Goal: Task Accomplishment & Management: Complete application form

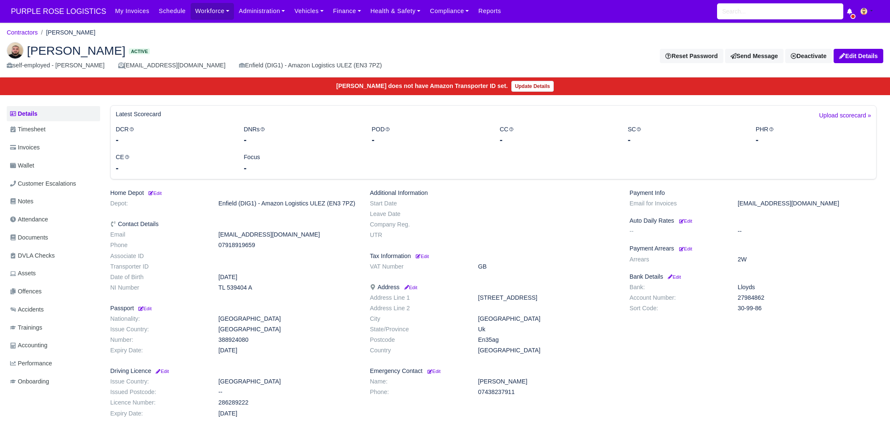
click at [13, 48] on img at bounding box center [15, 50] width 17 height 17
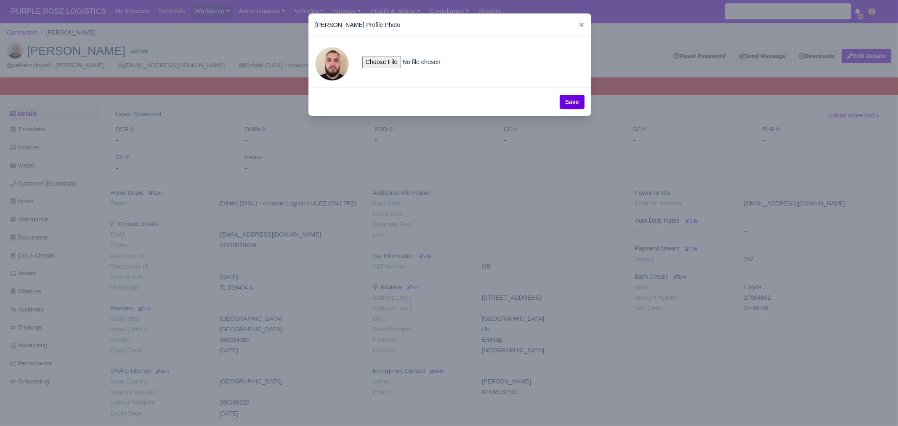
click at [462, 319] on div at bounding box center [449, 213] width 898 height 426
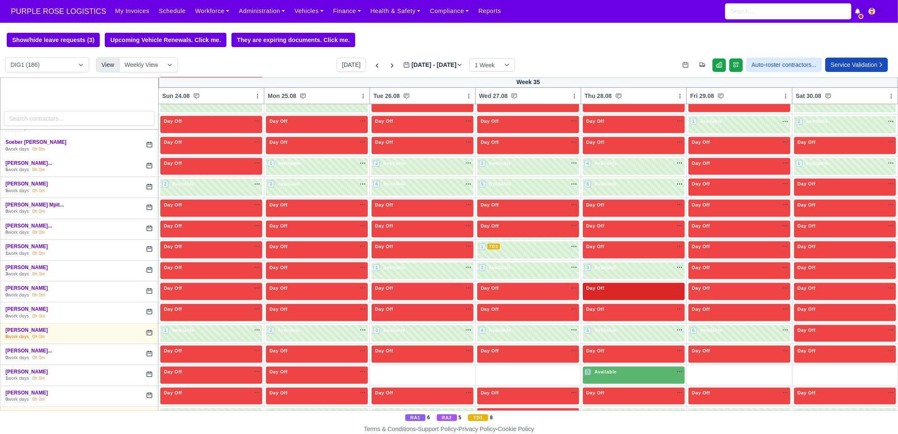
scroll to position [2037, 0]
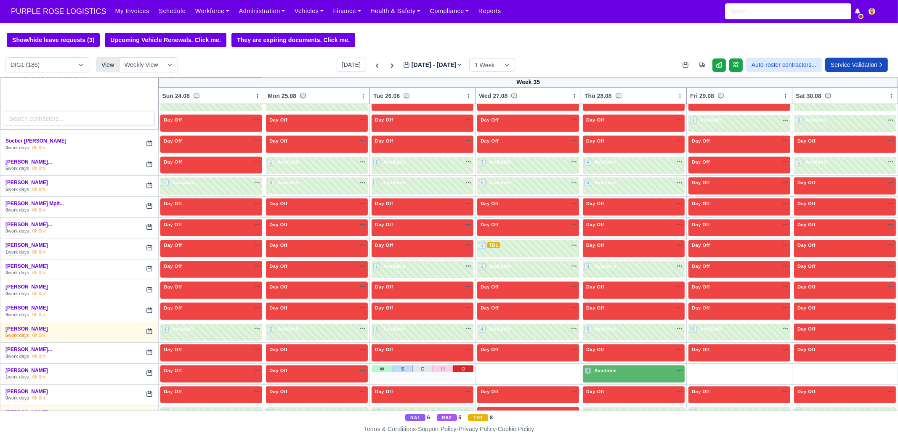
click at [463, 366] on link "O" at bounding box center [463, 369] width 21 height 7
click at [568, 366] on link "O" at bounding box center [568, 369] width 21 height 7
click at [770, 366] on link "O" at bounding box center [780, 369] width 21 height 7
click at [884, 366] on link "O" at bounding box center [885, 369] width 21 height 7
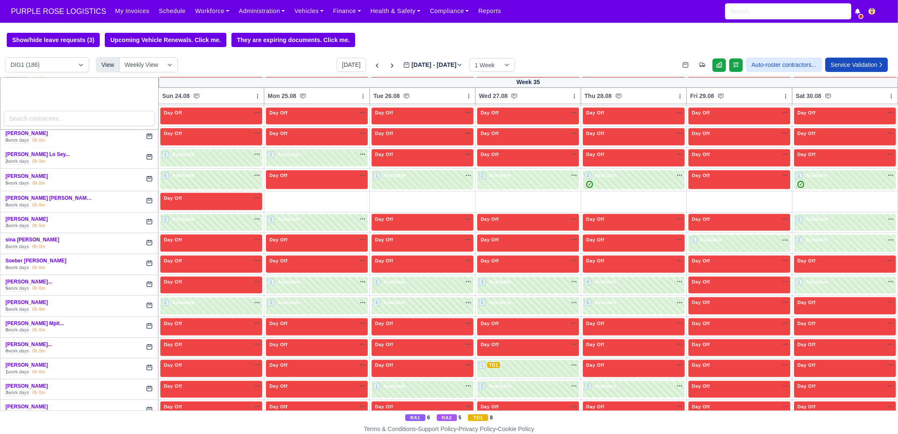
scroll to position [1880, 0]
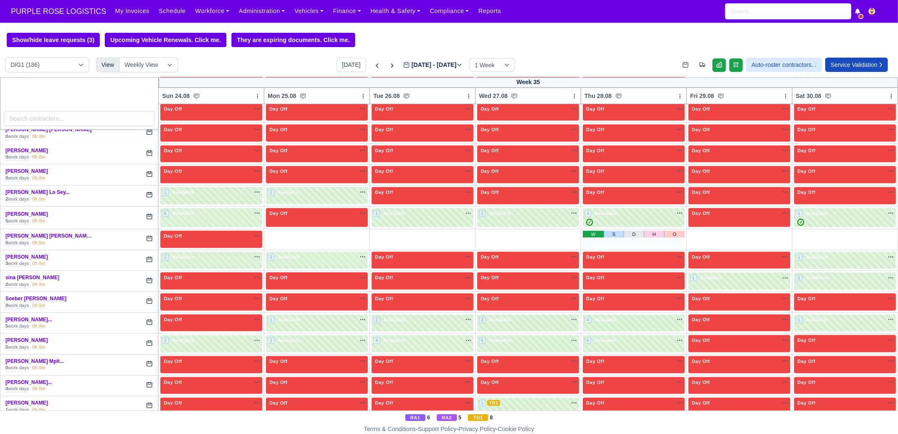
click at [588, 231] on link "W" at bounding box center [593, 234] width 21 height 7
click at [360, 231] on link "O" at bounding box center [358, 234] width 21 height 7
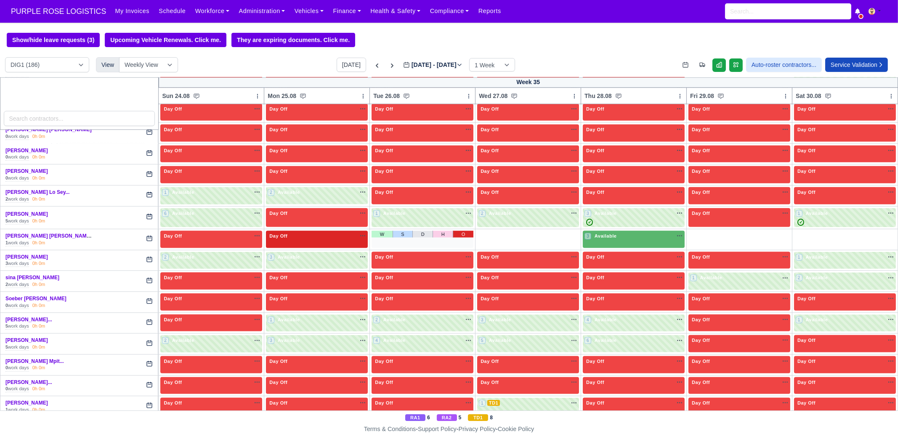
click at [458, 231] on link "O" at bounding box center [463, 234] width 21 height 7
click at [562, 231] on link "O" at bounding box center [568, 234] width 21 height 7
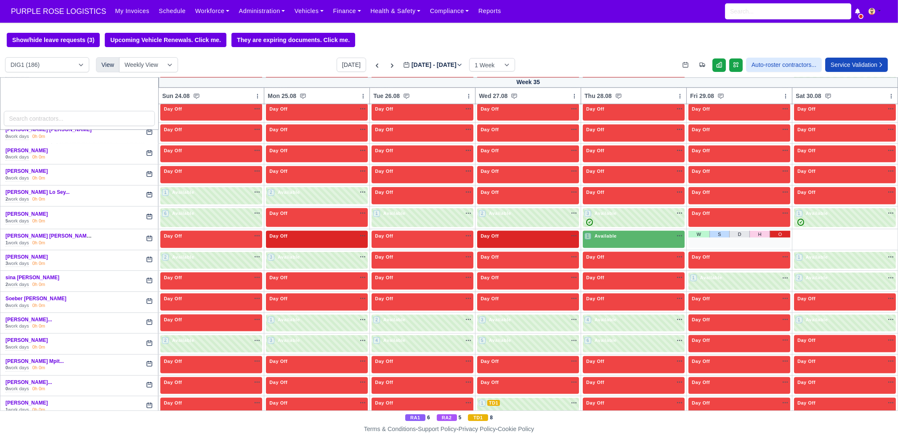
click at [777, 231] on link "O" at bounding box center [780, 234] width 21 height 7
click at [879, 231] on link "O" at bounding box center [885, 234] width 21 height 7
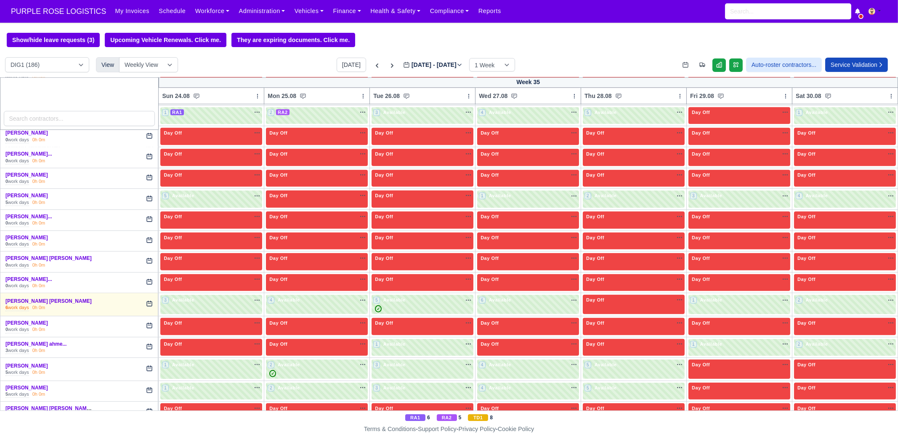
scroll to position [1511, 0]
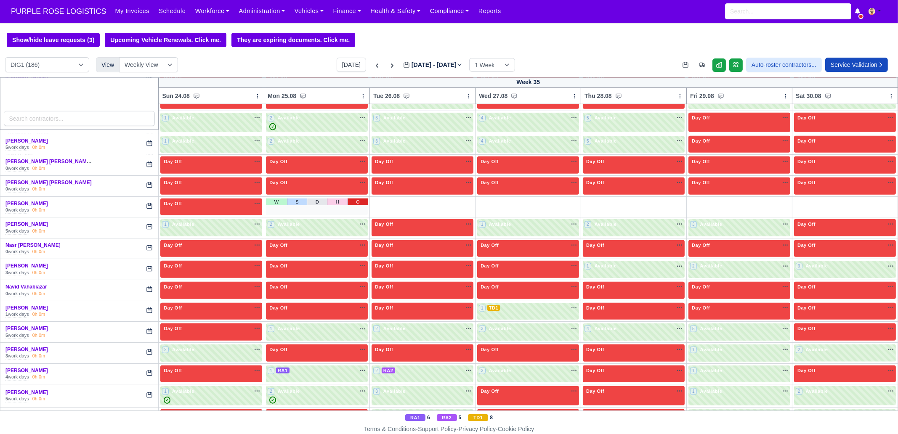
click at [358, 199] on link "O" at bounding box center [358, 202] width 21 height 7
click at [454, 199] on link "O" at bounding box center [463, 202] width 21 height 7
click at [560, 199] on link "O" at bounding box center [568, 202] width 21 height 7
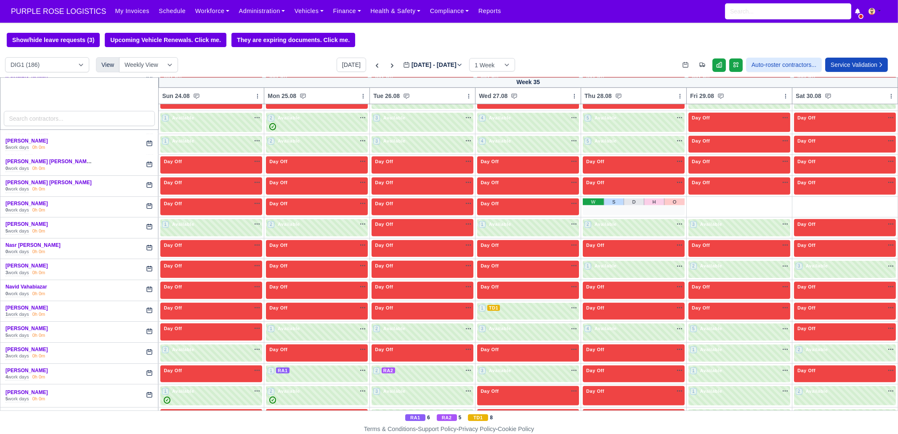
click at [592, 199] on link "W" at bounding box center [593, 202] width 21 height 7
drag, startPoint x: 772, startPoint y: 191, endPoint x: 877, endPoint y: 188, distance: 105.3
click at [772, 199] on link "O" at bounding box center [780, 202] width 21 height 7
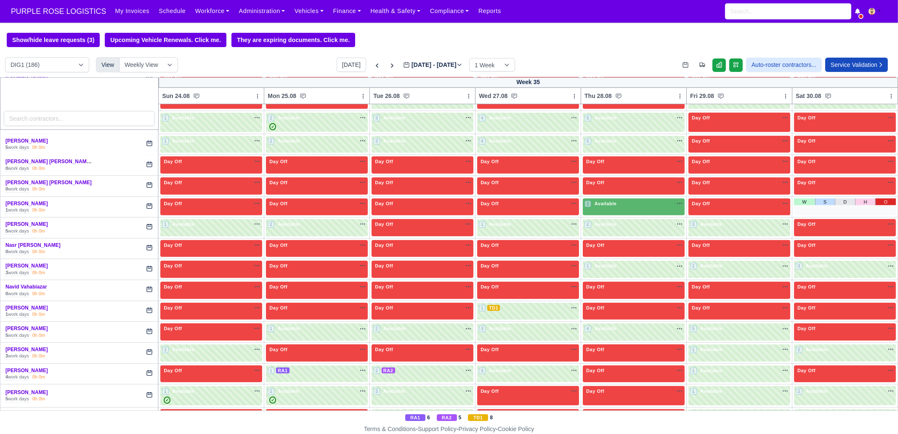
click at [875, 199] on link "O" at bounding box center [885, 202] width 21 height 7
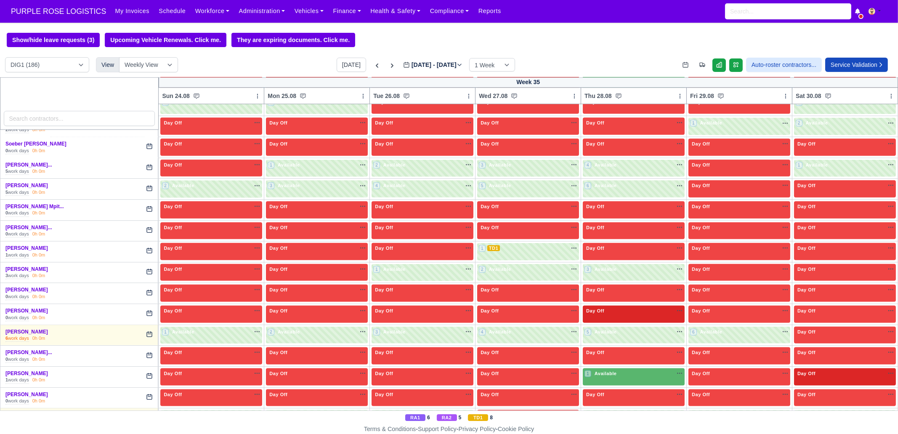
scroll to position [2037, 0]
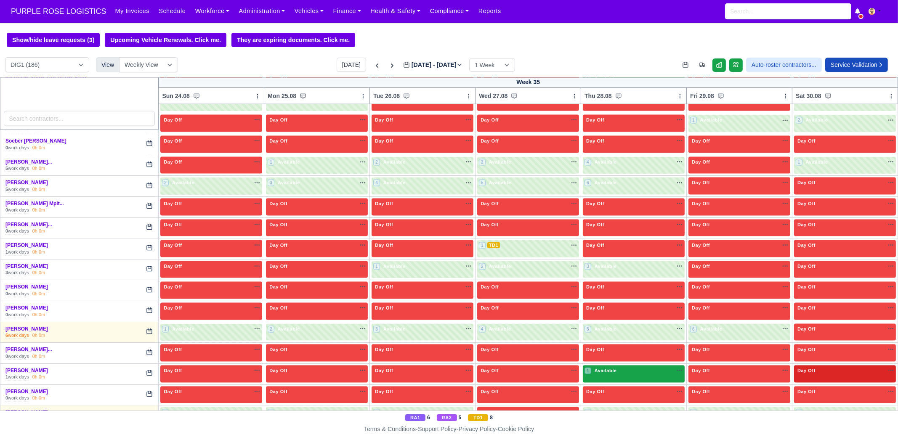
click at [609, 367] on div "1 Available na" at bounding box center [633, 371] width 98 height 9
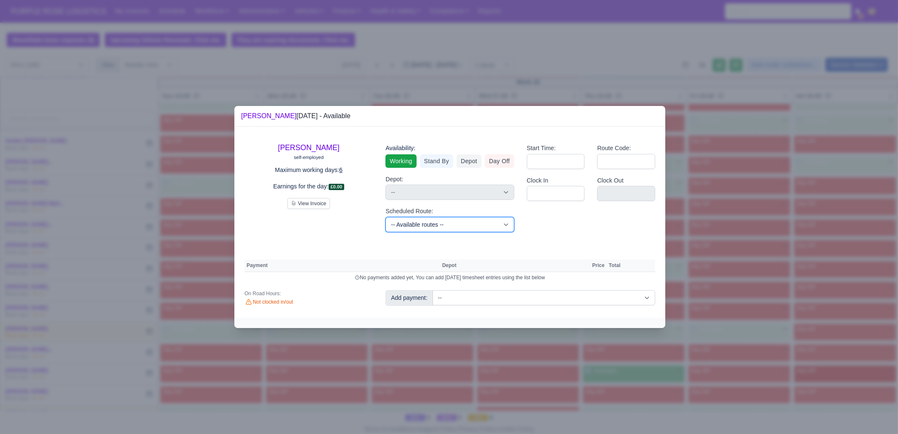
drag, startPoint x: 436, startPoint y: 229, endPoint x: 445, endPoint y: 226, distance: 9.7
click at [436, 229] on select "-- Available routes -- Standard Parcel - Block of 6 Hours - (SD6) AmFlex RTS Ve…" at bounding box center [449, 224] width 128 height 15
select select "6"
click at [385, 217] on select "-- Available routes -- Standard Parcel - Block of 6 Hours - (SD6) AmFlex RTS Ve…" at bounding box center [449, 224] width 128 height 15
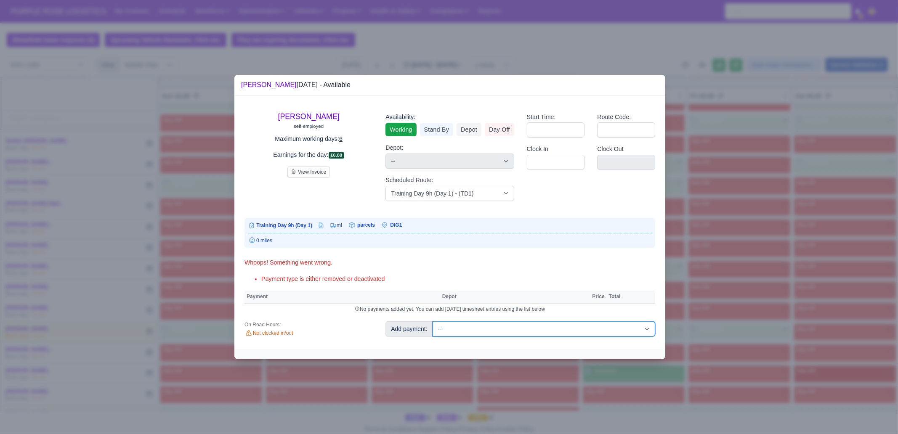
click at [551, 329] on select "-- Additional Hour Support (£14.50) Additional Hour Support (Walkers) (£13.50) …" at bounding box center [544, 328] width 223 height 15
select select "103"
click at [433, 321] on select "-- Additional Hour Support (£14.50) Additional Hour Support (Walkers) (£13.50) …" at bounding box center [544, 328] width 223 height 15
select select "1"
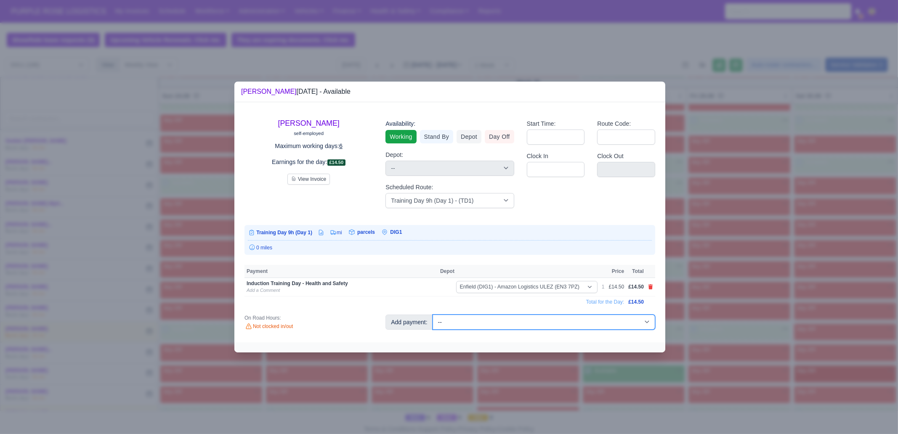
click at [561, 325] on select "-- Additional Hour Support (£14.50) Additional Hour Support (Walkers) (£13.50) …" at bounding box center [544, 322] width 223 height 15
select select "85"
click at [433, 315] on select "-- Additional Hour Support (£14.50) Additional Hour Support (Walkers) (£13.50) …" at bounding box center [544, 322] width 223 height 15
select select "1"
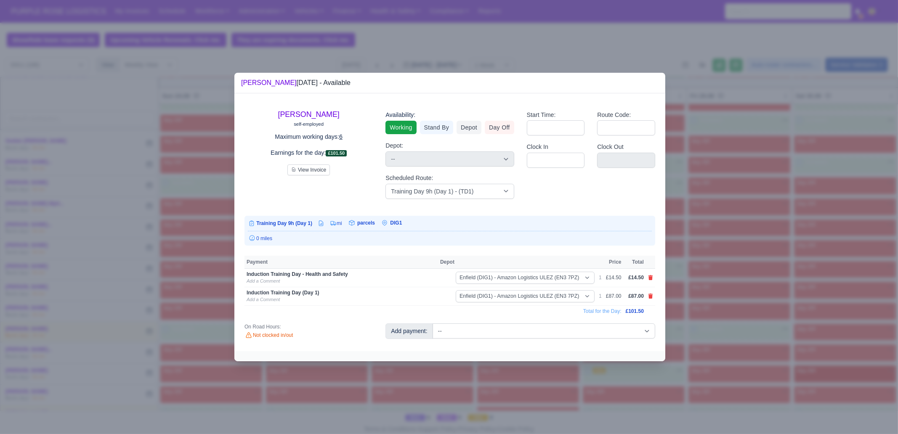
click at [726, 312] on div at bounding box center [449, 217] width 898 height 434
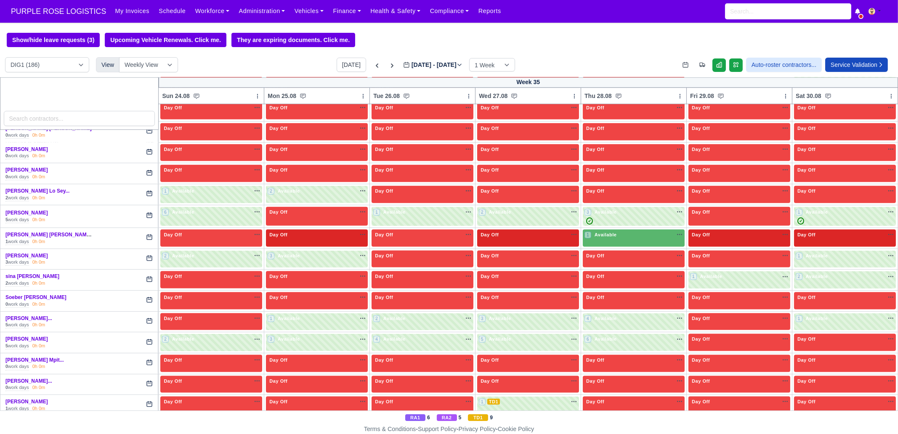
scroll to position [1880, 0]
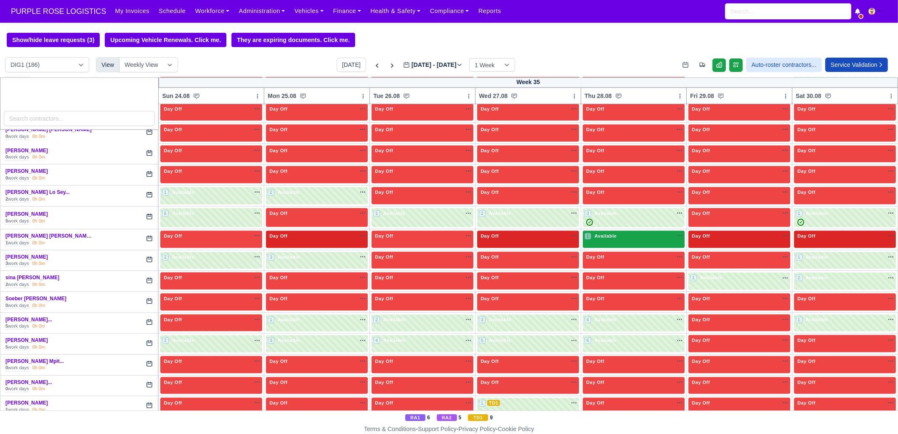
click at [646, 233] on div "1 Available na" at bounding box center [633, 236] width 98 height 7
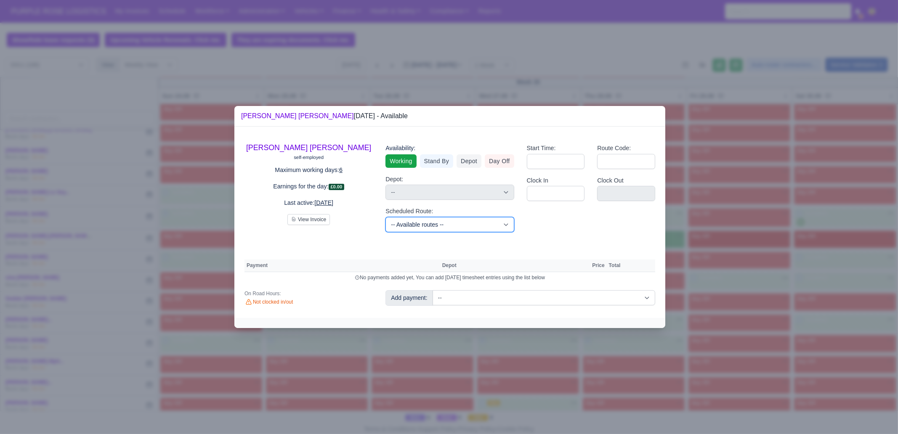
drag, startPoint x: 462, startPoint y: 230, endPoint x: 461, endPoint y: 224, distance: 6.4
click at [462, 230] on select "-- Available routes -- Standard Parcel - Block of 6 Hours - (SD6) AmFlex RTS Ve…" at bounding box center [449, 224] width 128 height 15
select select "6"
click at [385, 217] on select "-- Available routes -- Standard Parcel - Block of 6 Hours - (SD6) AmFlex RTS Ve…" at bounding box center [449, 224] width 128 height 15
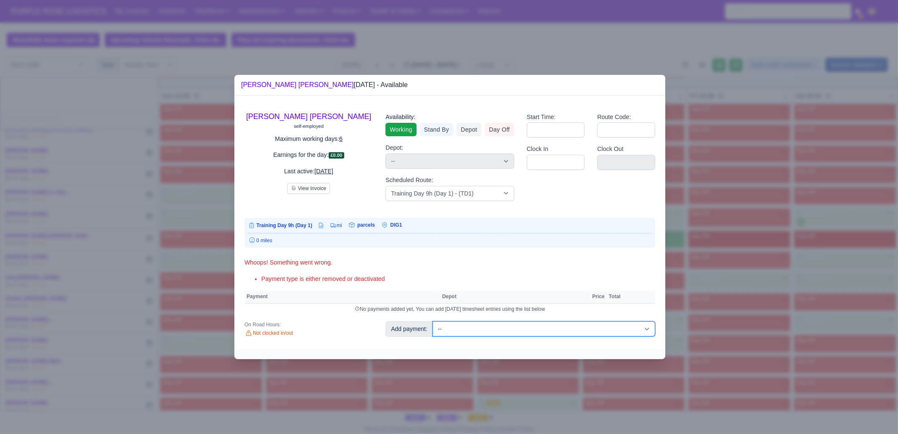
click at [532, 331] on select "-- Additional Hour Support (£14.50) Additional Hour Support (Walkers) (£13.50) …" at bounding box center [544, 328] width 223 height 15
select select "103"
click at [433, 321] on select "-- Additional Hour Support (£14.50) Additional Hour Support (Walkers) (£13.50) …" at bounding box center [544, 328] width 223 height 15
select select "1"
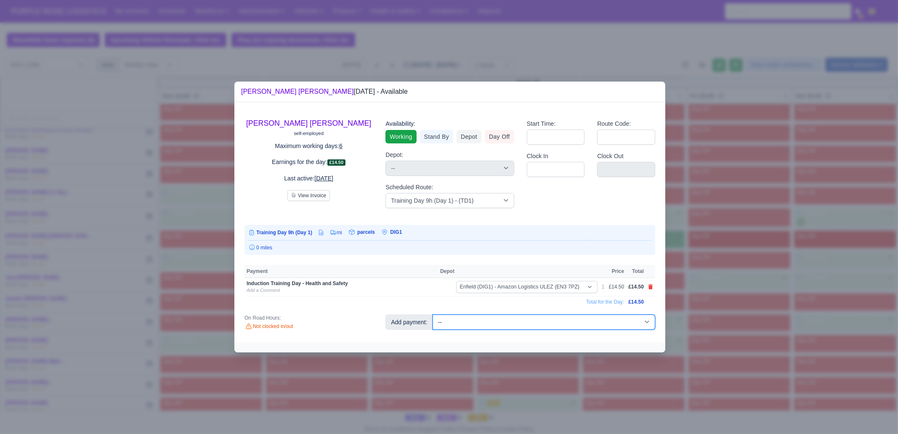
click at [576, 321] on select "-- Additional Hour Support (£14.50) Additional Hour Support (Walkers) (£13.50) …" at bounding box center [544, 322] width 223 height 15
select select "85"
click at [433, 315] on select "-- Additional Hour Support (£14.50) Additional Hour Support (Walkers) (£13.50) …" at bounding box center [544, 322] width 223 height 15
select select "1"
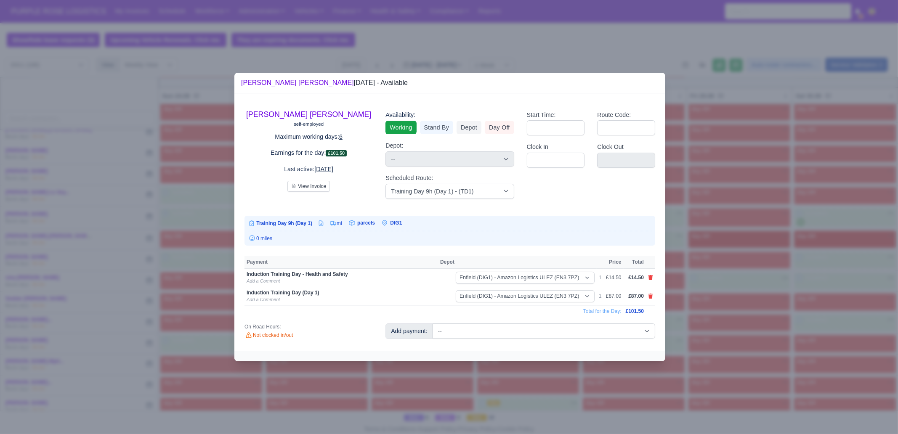
click at [719, 362] on div at bounding box center [449, 217] width 898 height 434
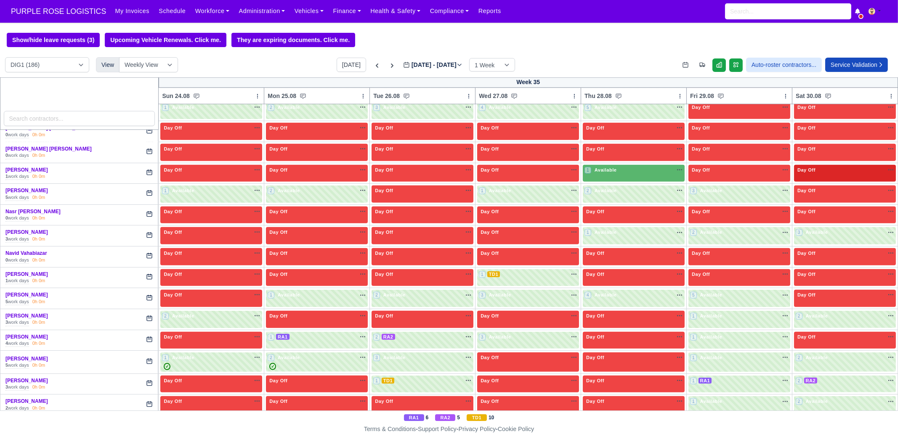
scroll to position [1512, 0]
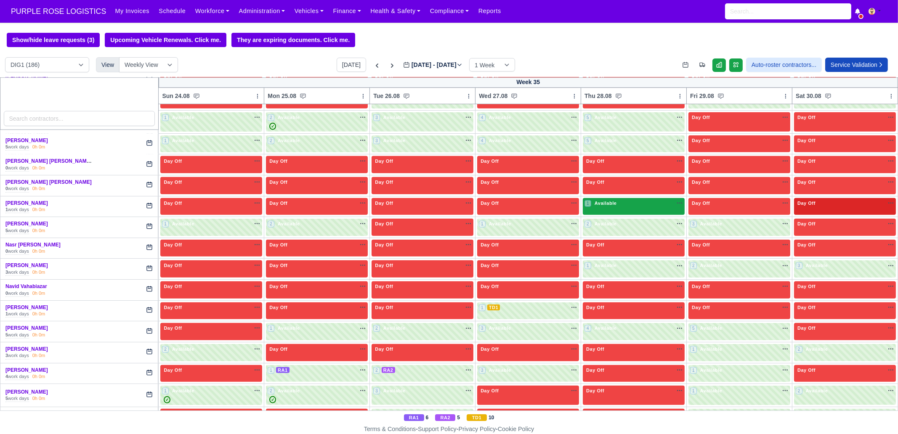
click at [615, 200] on div "1 Available na" at bounding box center [633, 203] width 98 height 7
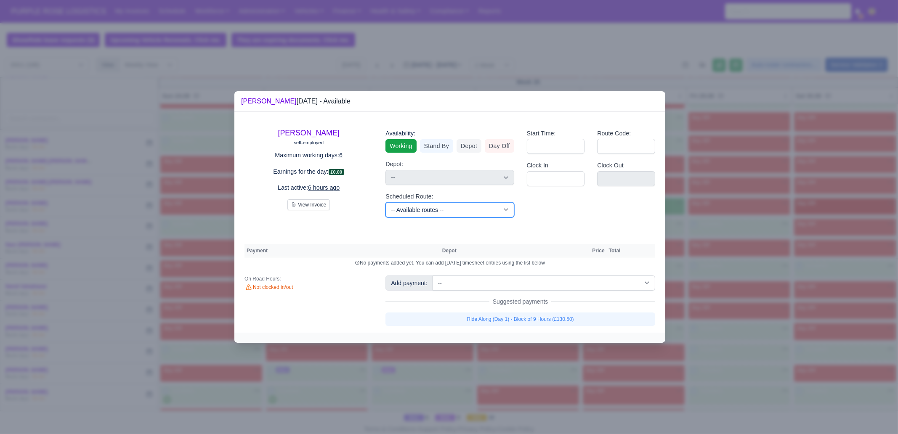
click at [448, 213] on select "-- Available routes -- Standard Parcel - Block of 6 Hours - (SD6) AmFlex RTS Ve…" at bounding box center [449, 209] width 128 height 15
select select "6"
click at [385, 202] on select "-- Available routes -- Standard Parcel - Block of 6 Hours - (SD6) AmFlex RTS Ve…" at bounding box center [449, 209] width 128 height 15
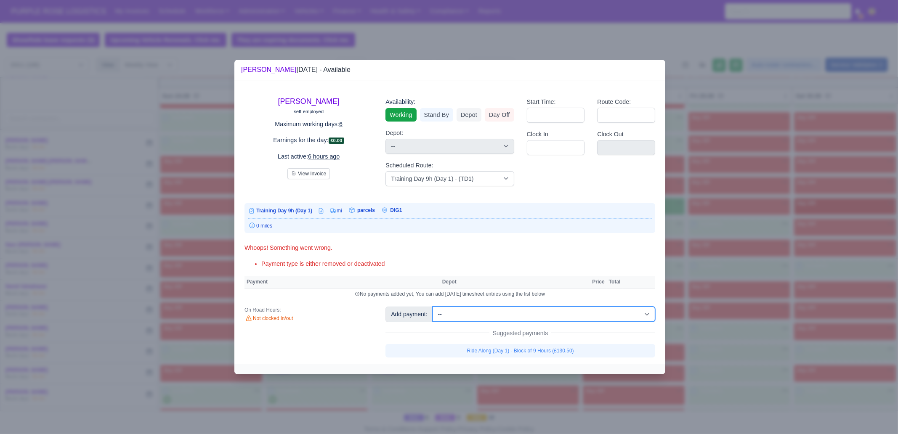
click at [538, 309] on select "-- Additional Hour Support (£14.50) Additional Hour Support (Walkers) (£13.50) …" at bounding box center [544, 314] width 223 height 15
select select "103"
click at [433, 307] on select "-- Additional Hour Support (£14.50) Additional Hour Support (Walkers) (£13.50) …" at bounding box center [544, 314] width 223 height 15
select select "1"
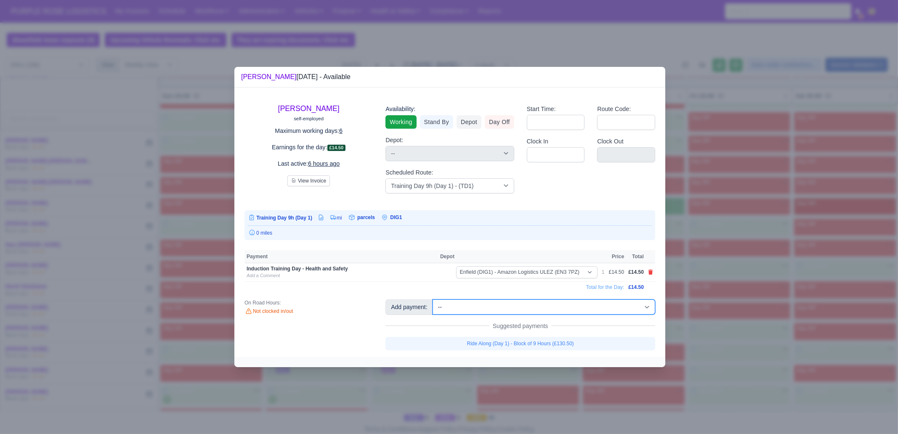
click at [539, 306] on select "-- Additional Hour Support (£14.50) Additional Hour Support (Walkers) (£13.50) …" at bounding box center [544, 307] width 223 height 15
select select "85"
click at [433, 300] on select "-- Additional Hour Support (£14.50) Additional Hour Support (Walkers) (£13.50) …" at bounding box center [544, 307] width 223 height 15
select select "1"
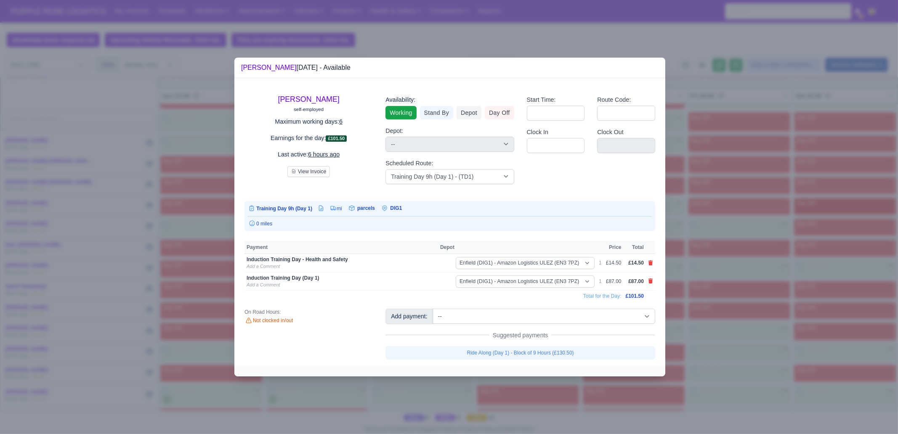
click at [724, 264] on div at bounding box center [449, 217] width 898 height 434
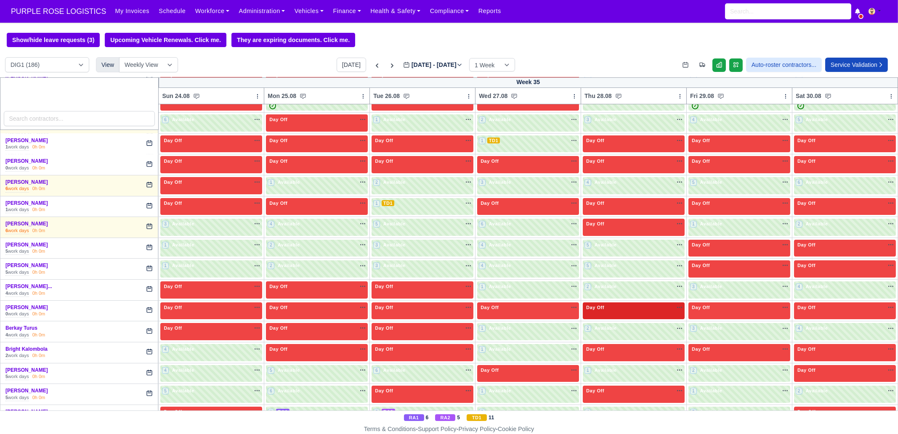
scroll to position [0, 0]
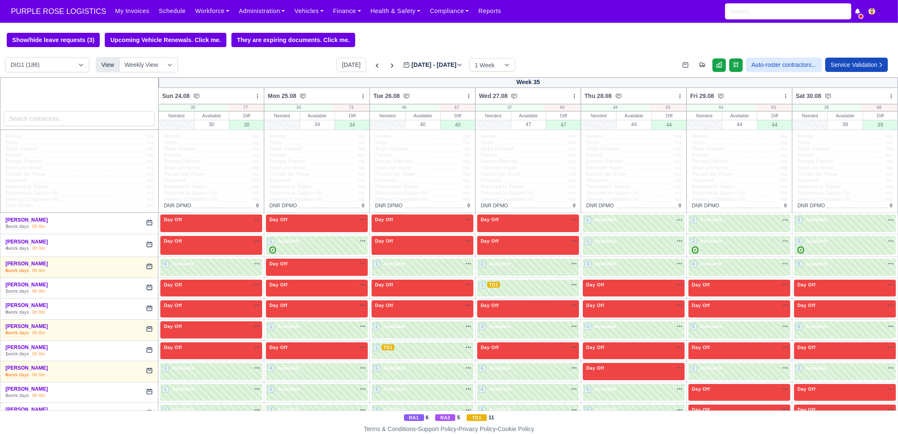
drag, startPoint x: 381, startPoint y: 65, endPoint x: 255, endPoint y: 157, distance: 156.3
click at [388, 65] on icon at bounding box center [392, 65] width 8 height 8
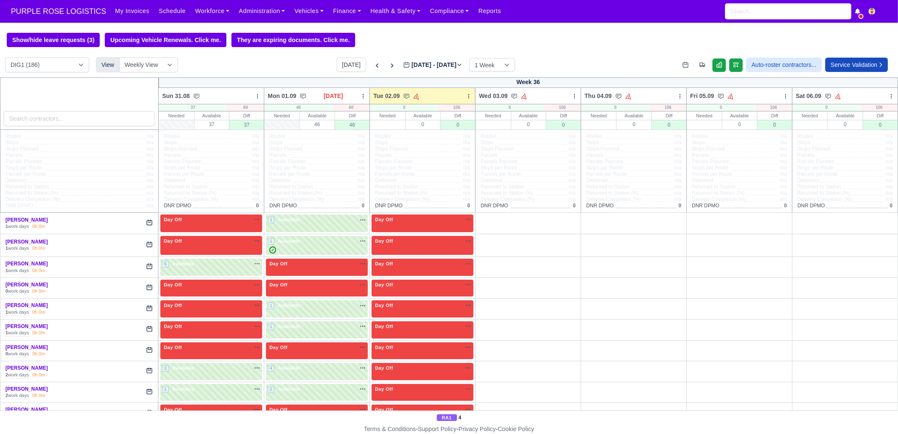
type input "[DATE]"
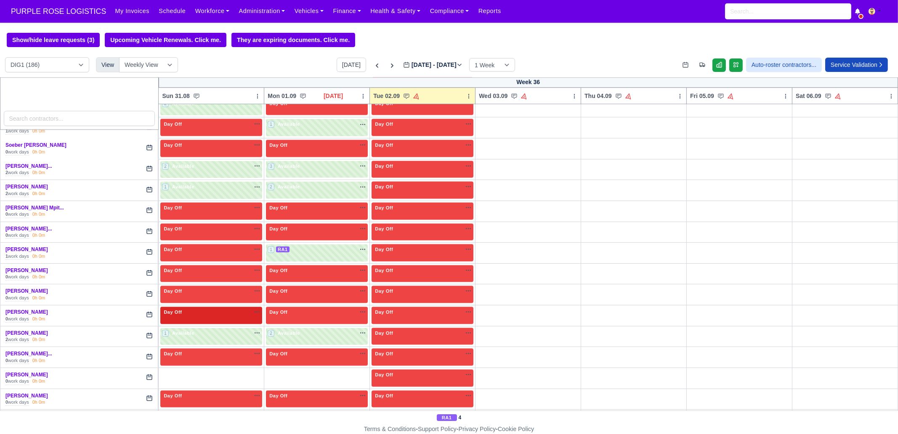
scroll to position [2007, 0]
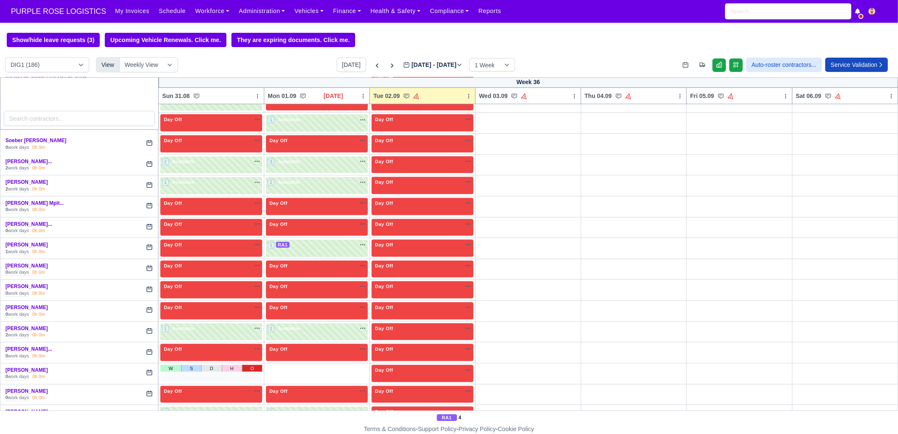
click at [247, 365] on link "O" at bounding box center [252, 368] width 21 height 7
click at [360, 365] on link "O" at bounding box center [358, 368] width 21 height 7
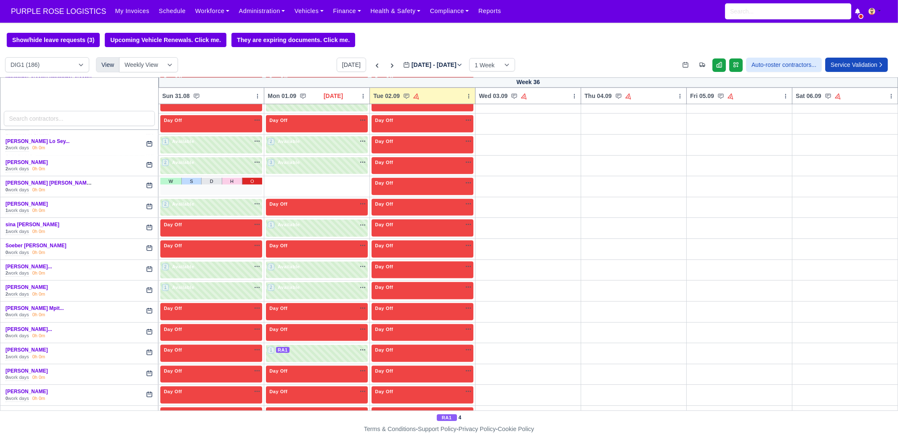
click at [252, 178] on link "O" at bounding box center [252, 181] width 21 height 7
click at [356, 178] on link "O" at bounding box center [358, 181] width 21 height 7
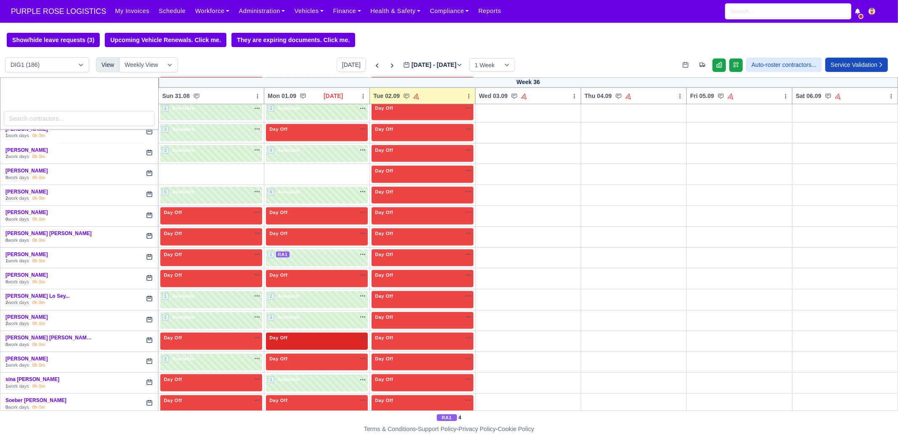
scroll to position [1744, 0]
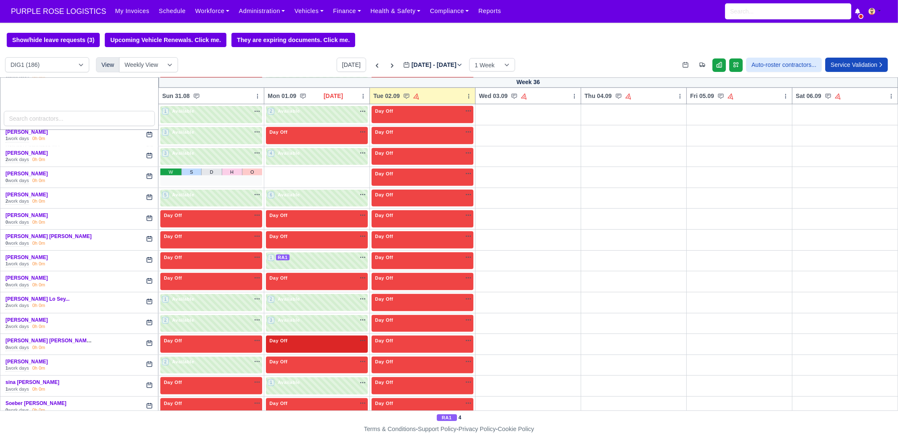
click at [172, 169] on link "W" at bounding box center [170, 172] width 21 height 7
click at [348, 169] on link "O" at bounding box center [358, 172] width 21 height 7
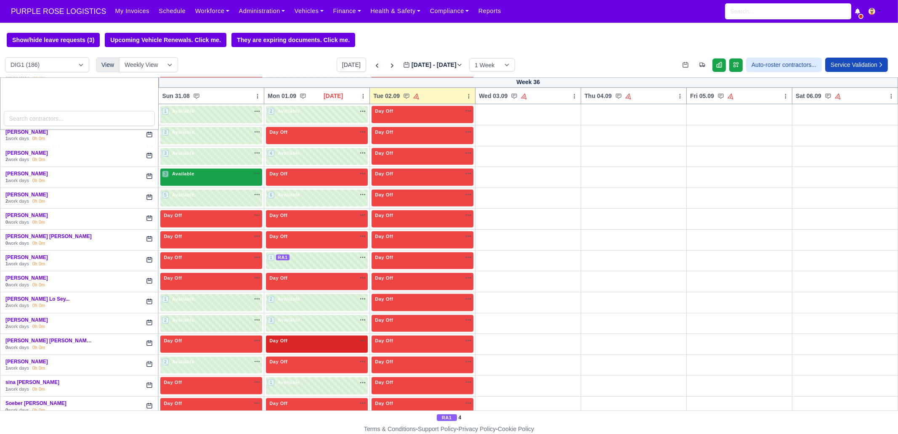
click at [218, 169] on div "3 Available" at bounding box center [211, 177] width 102 height 17
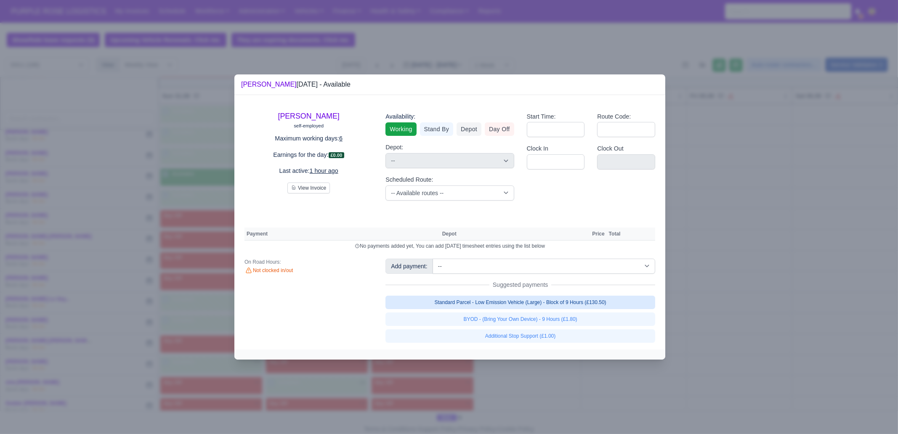
click at [531, 306] on link "Standard Parcel - Low Emission Vehicle (Large) - Block of 9 Hours (£130.50)" at bounding box center [520, 302] width 270 height 13
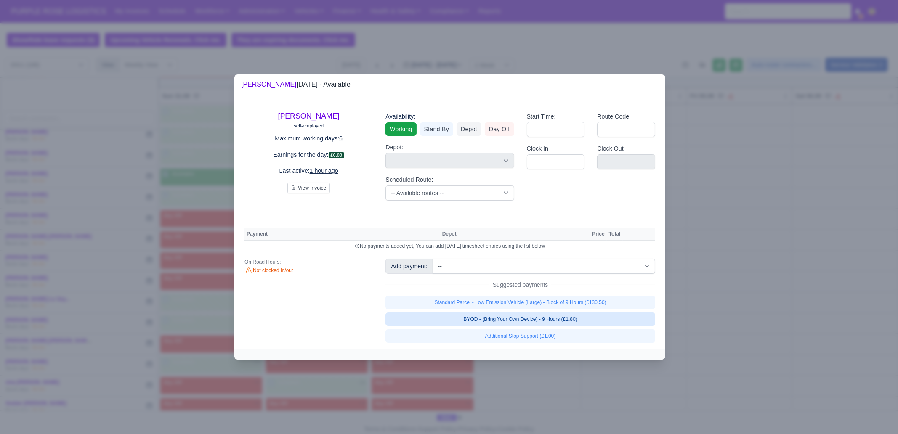
select select "1"
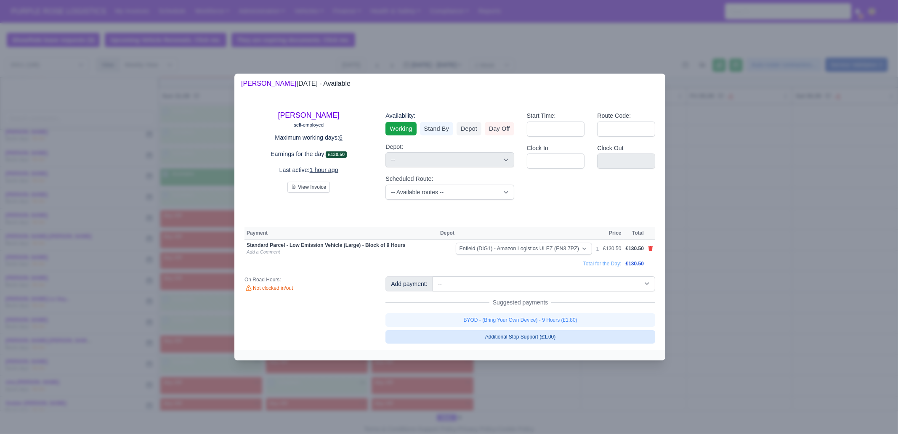
click at [531, 316] on link "BYOD - (Bring Your Own Device) - 9 Hours (£1.80)" at bounding box center [520, 319] width 270 height 13
select select "1"
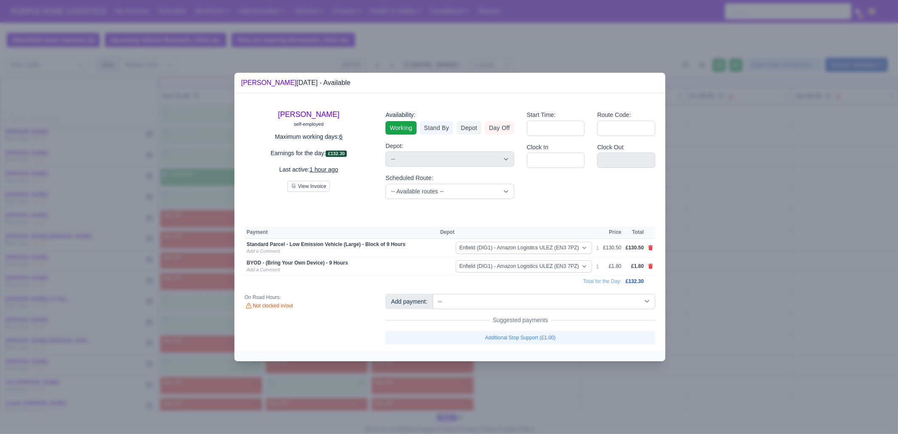
click at [748, 312] on div at bounding box center [449, 217] width 898 height 434
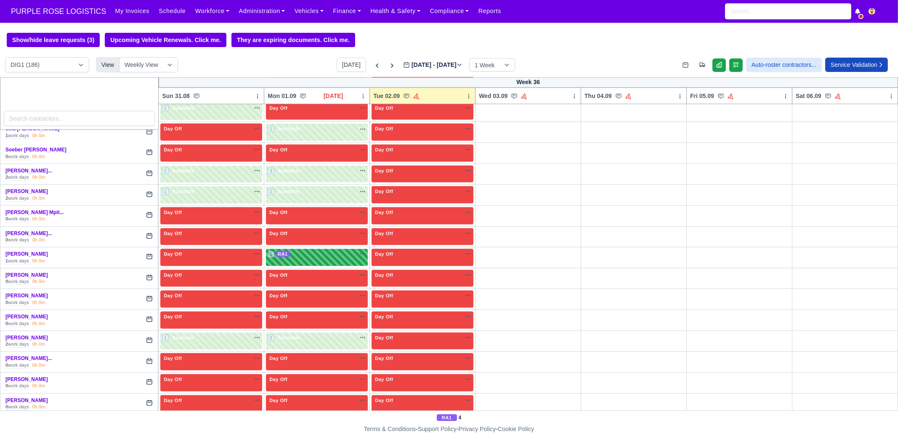
scroll to position [2007, 0]
